Goal: Check status

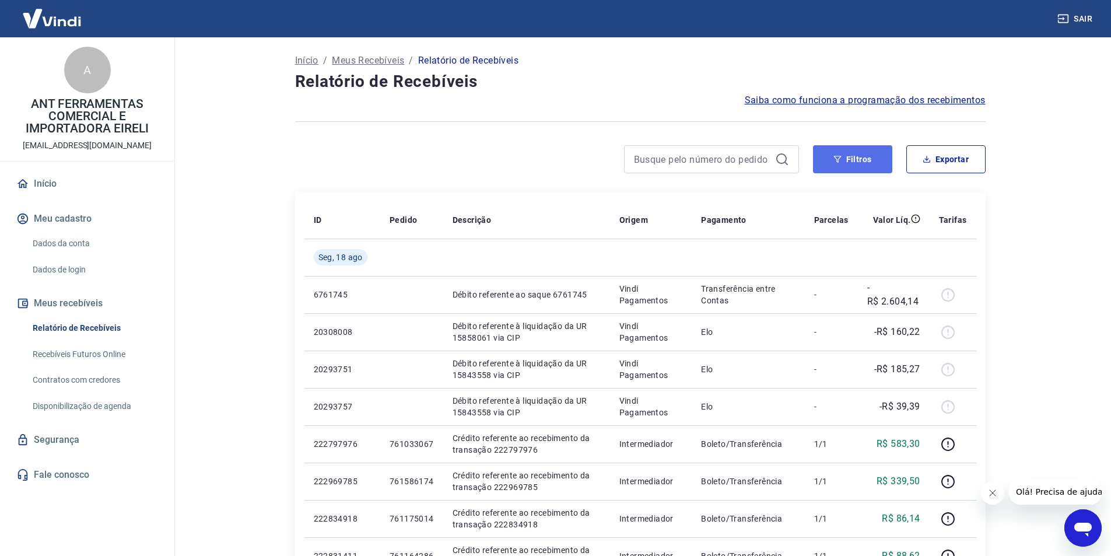
click at [849, 167] on button "Filtros" at bounding box center [852, 159] width 79 height 28
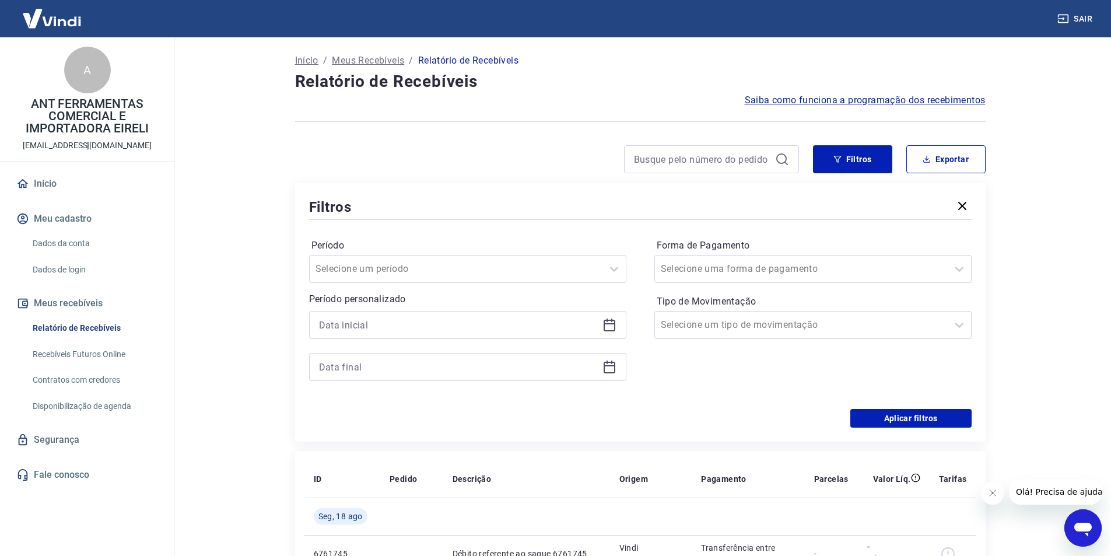
click at [609, 325] on icon at bounding box center [610, 325] width 14 height 14
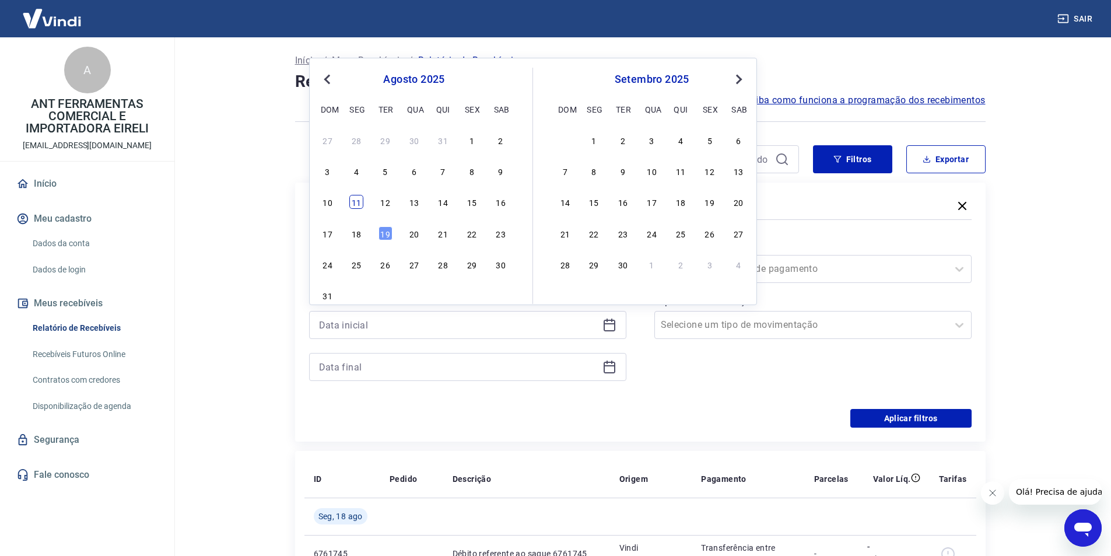
click at [358, 202] on div "11" at bounding box center [356, 202] width 14 height 14
type input "[DATE]"
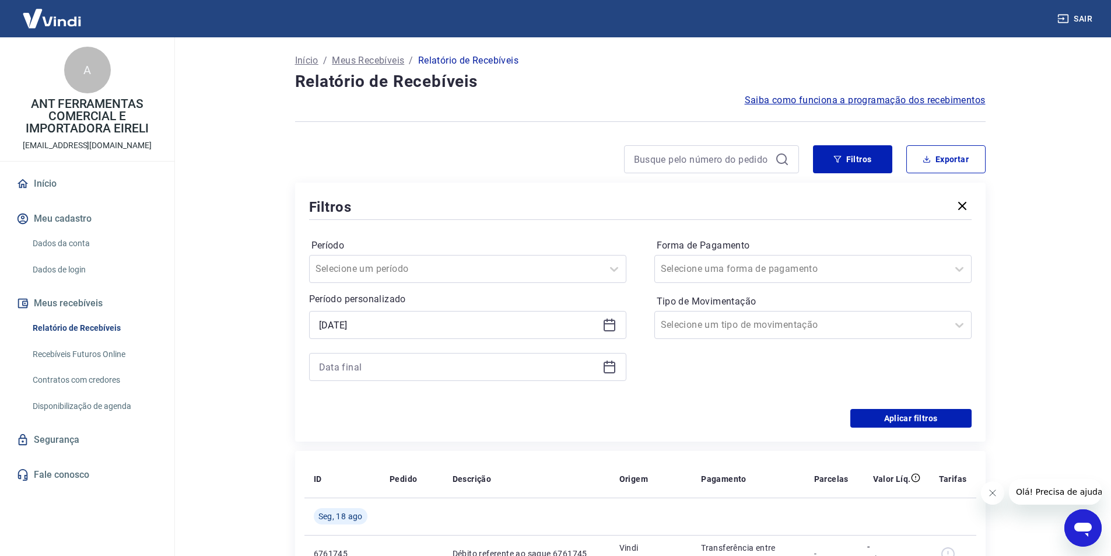
click at [611, 369] on icon at bounding box center [610, 367] width 14 height 14
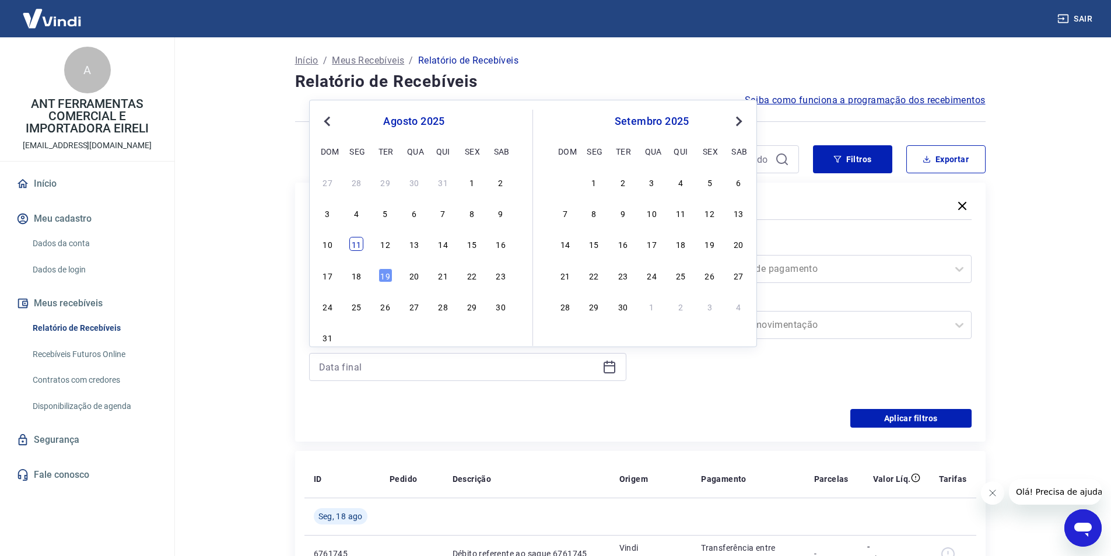
click at [358, 240] on div "11" at bounding box center [356, 244] width 14 height 14
type input "[DATE]"
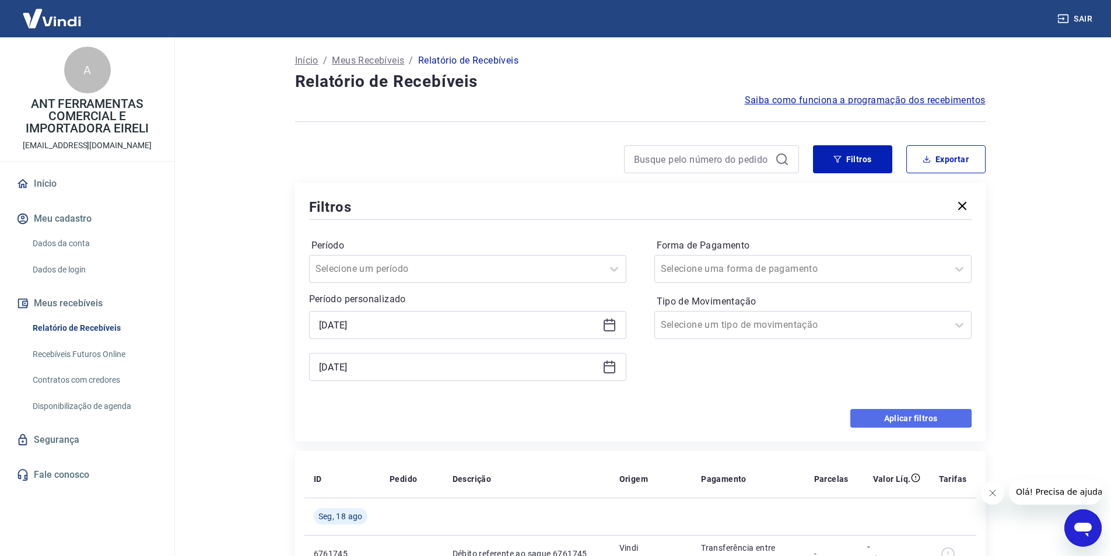
click at [923, 411] on button "Aplicar filtros" at bounding box center [910, 418] width 121 height 19
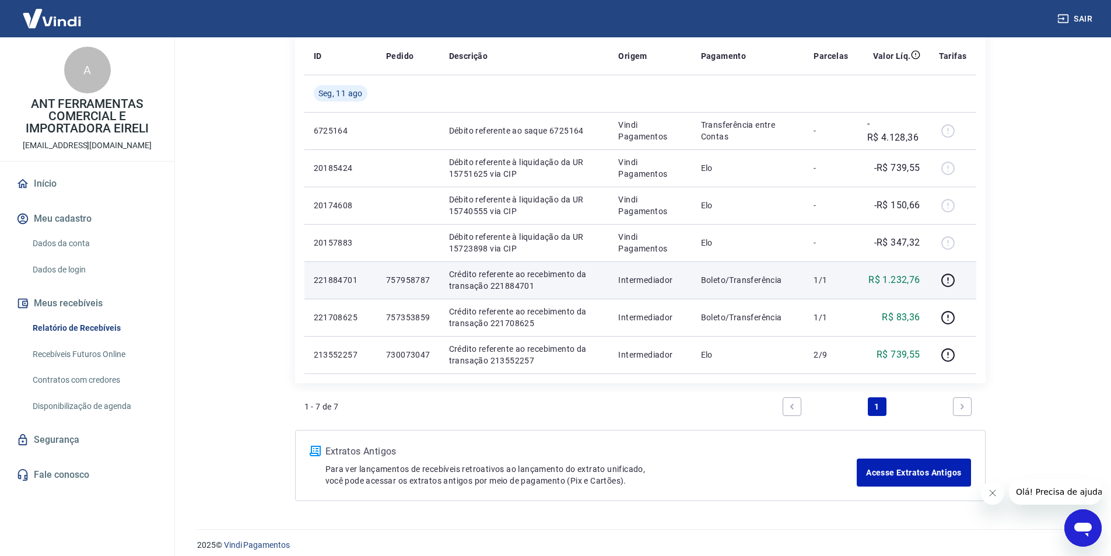
scroll to position [173, 0]
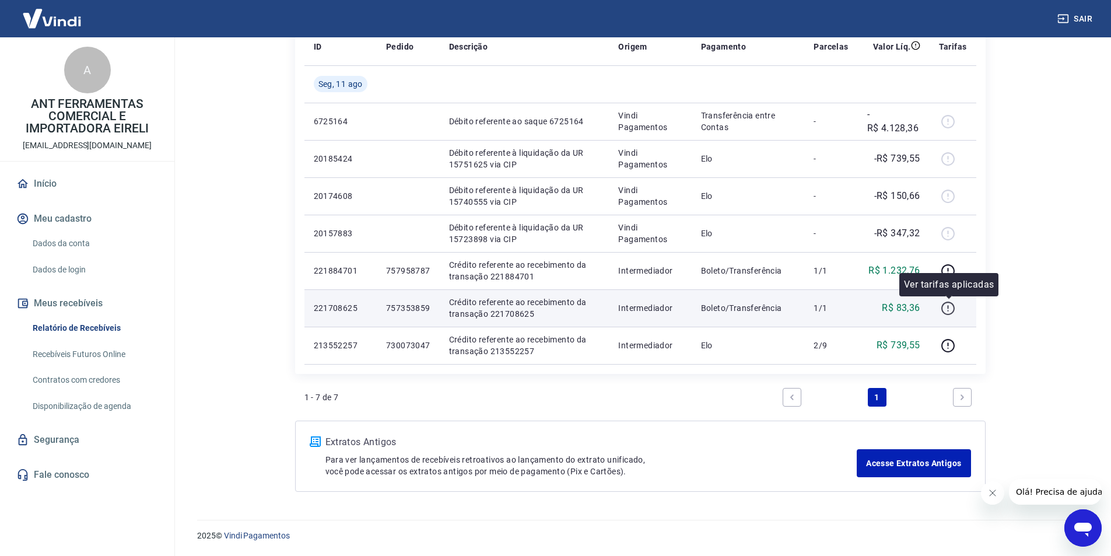
click at [953, 307] on icon "button" at bounding box center [948, 308] width 15 height 15
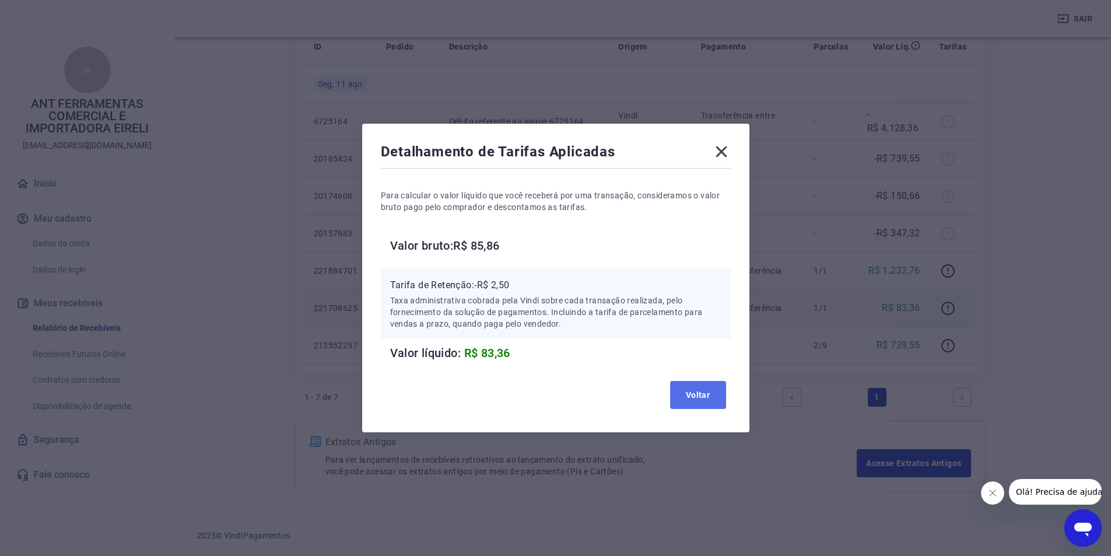
click at [705, 391] on button "Voltar" at bounding box center [698, 395] width 56 height 28
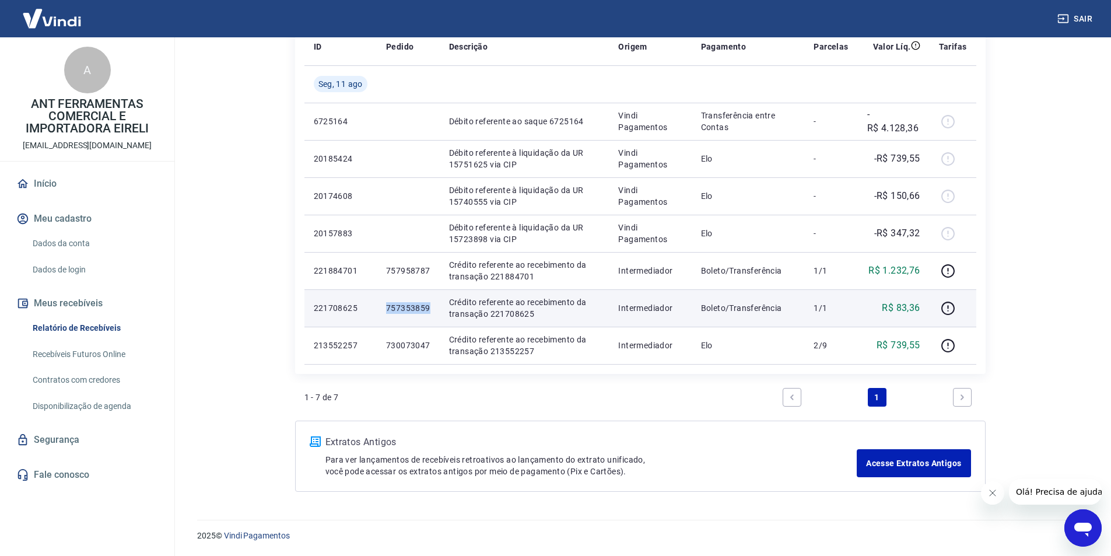
drag, startPoint x: 387, startPoint y: 307, endPoint x: 430, endPoint y: 306, distance: 43.2
click at [430, 306] on td "757353859" at bounding box center [408, 307] width 63 height 37
copy p "757353859"
